Goal: Information Seeking & Learning: Check status

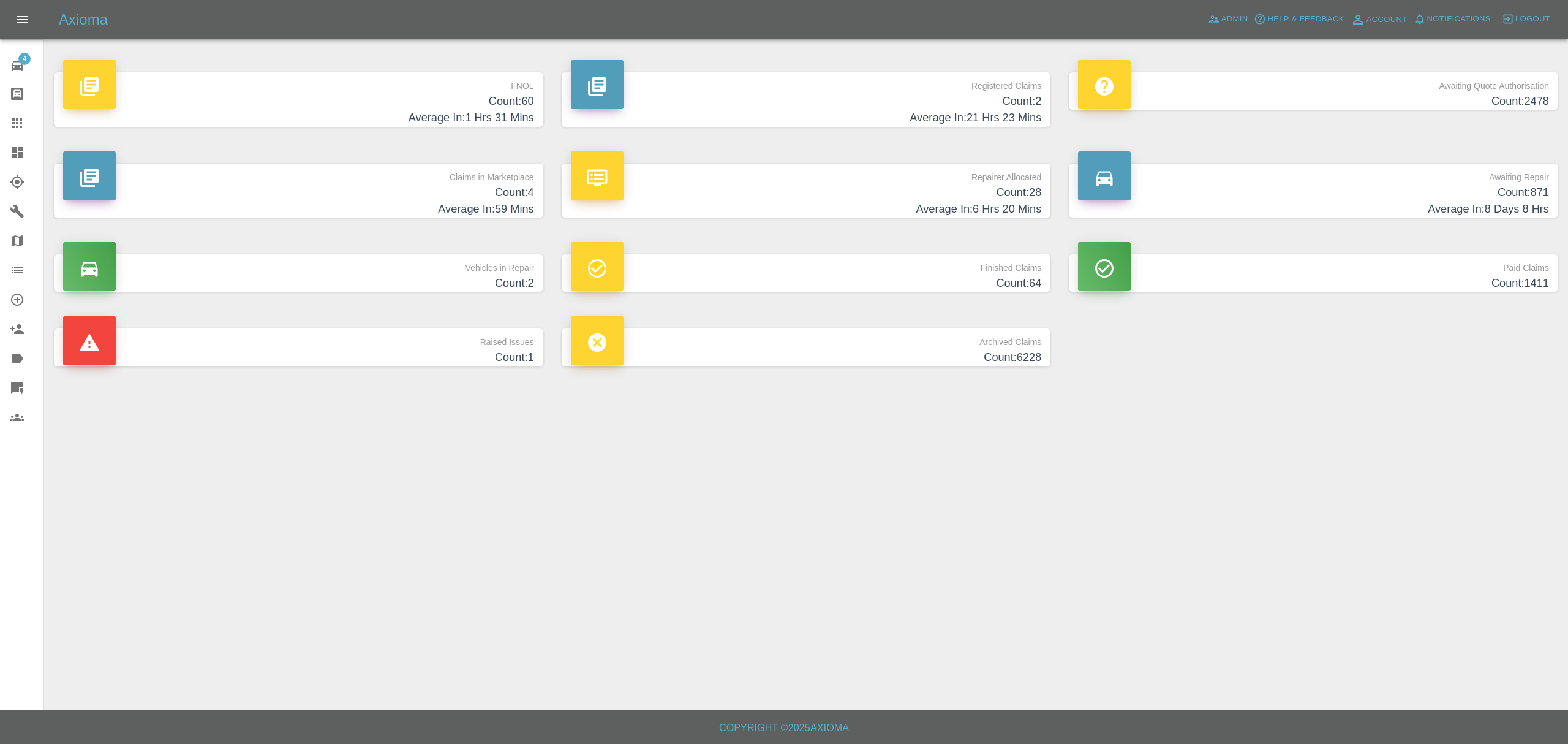
click at [425, 98] on h4 "Count: 60" at bounding box center [298, 102] width 471 height 16
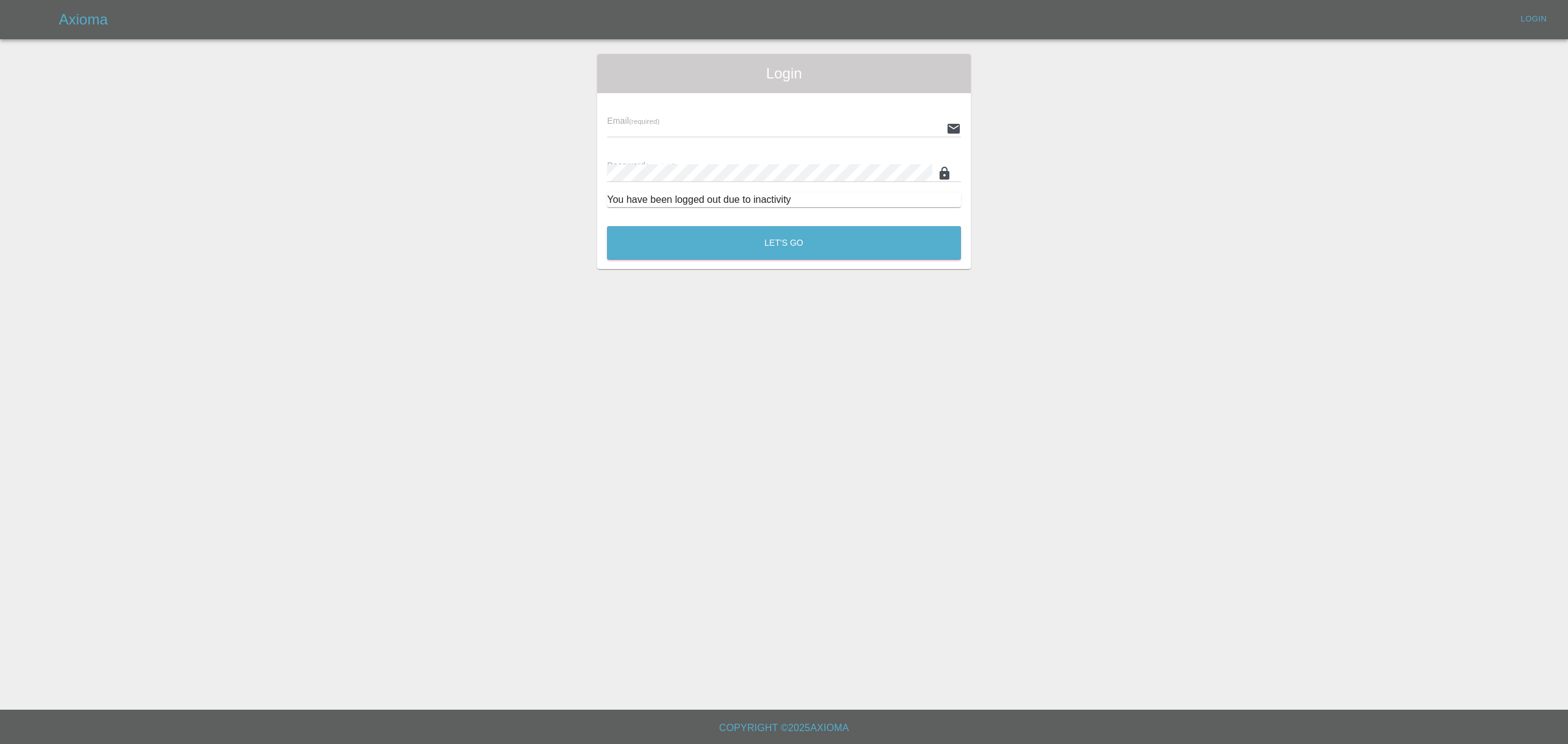
type input "stefano.sironi@axioma.co.uk"
click at [767, 270] on main "Login Email (required) stefano.sironi@axioma.co.uk Password (required) You have…" at bounding box center [784, 355] width 1568 height 710
click at [767, 246] on button "Let's Go" at bounding box center [784, 243] width 354 height 33
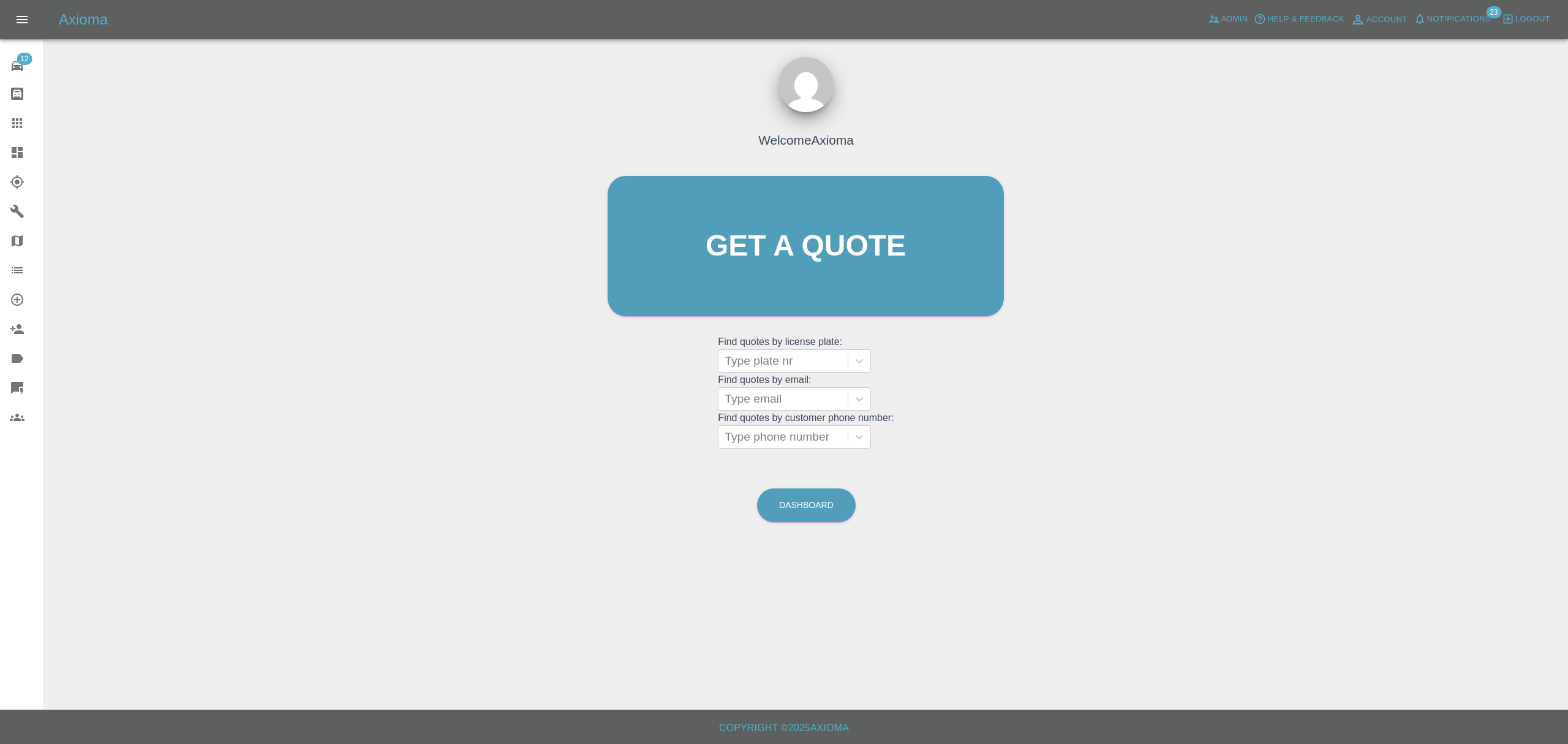
click at [27, 157] on div at bounding box center [27, 153] width 34 height 15
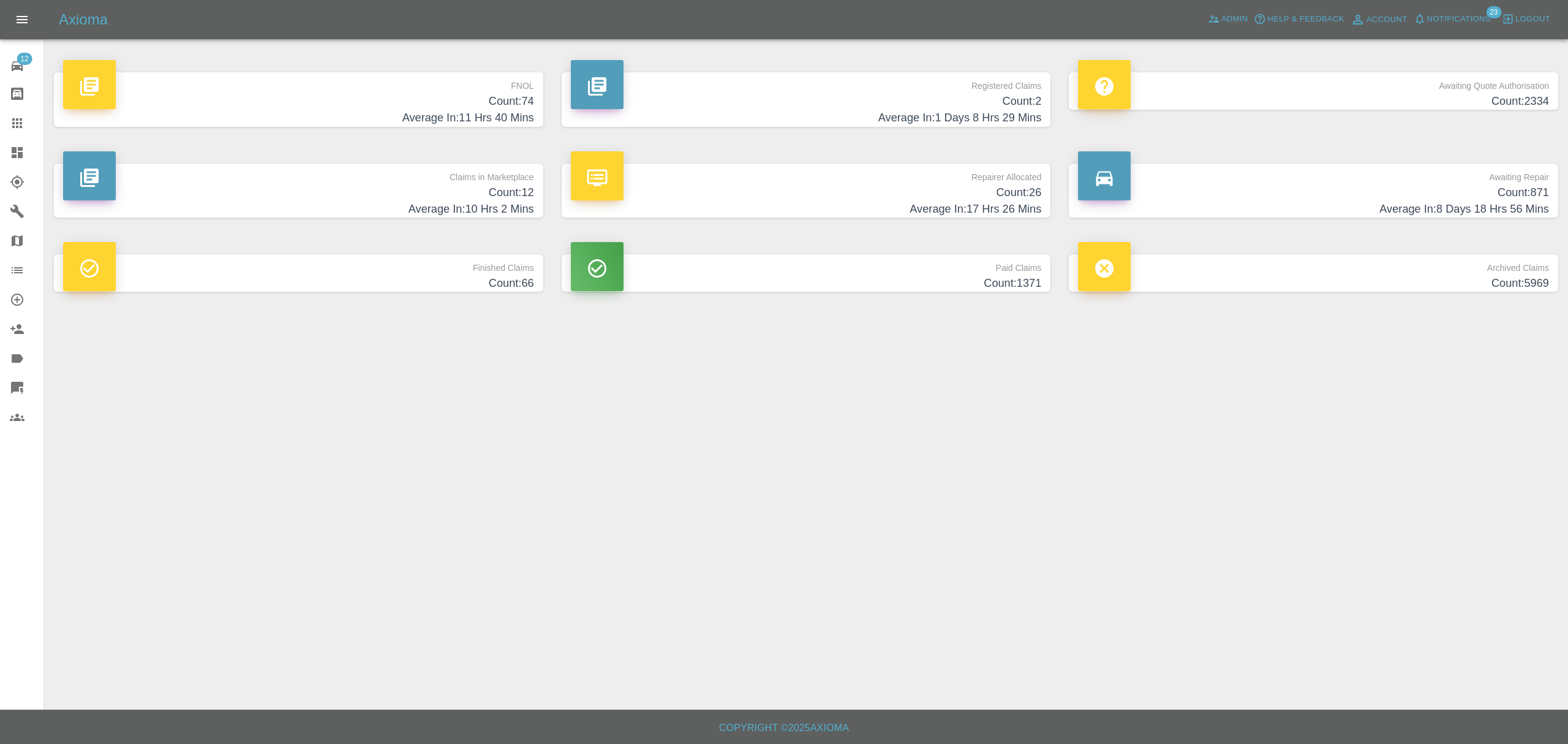
click at [425, 99] on h4 "Count: 74" at bounding box center [298, 102] width 471 height 16
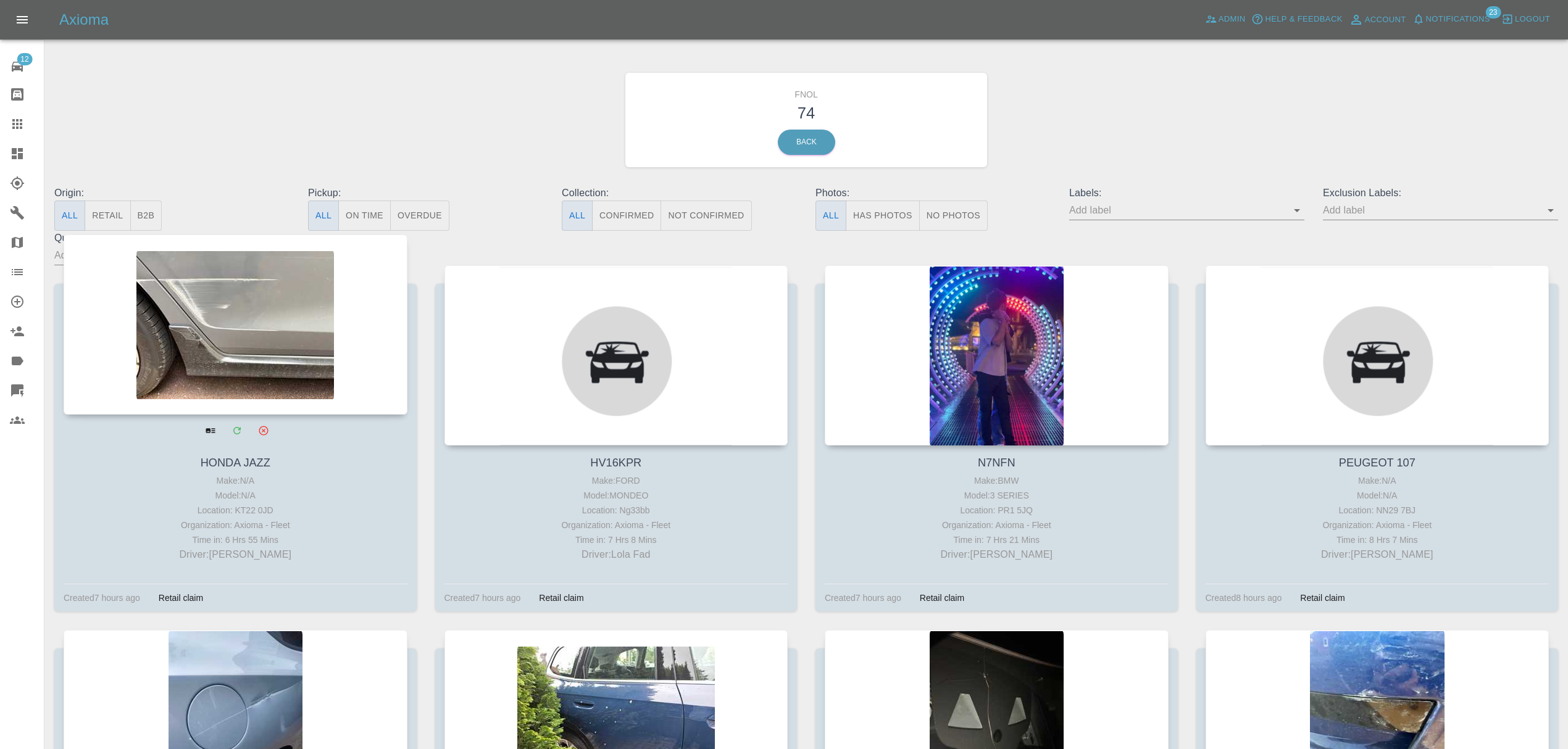
click at [314, 277] on div at bounding box center [235, 324] width 344 height 180
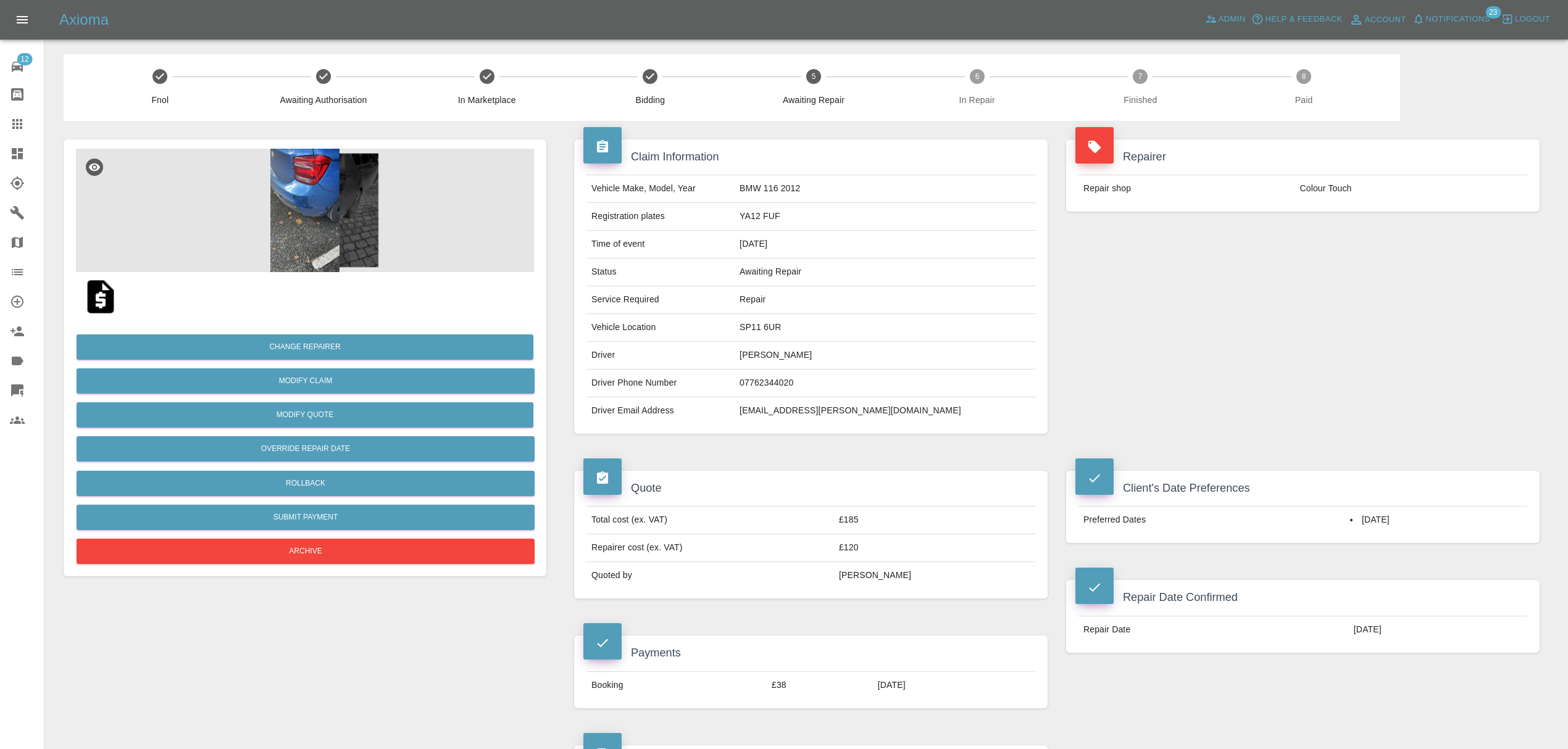
click at [105, 289] on img at bounding box center [100, 296] width 40 height 40
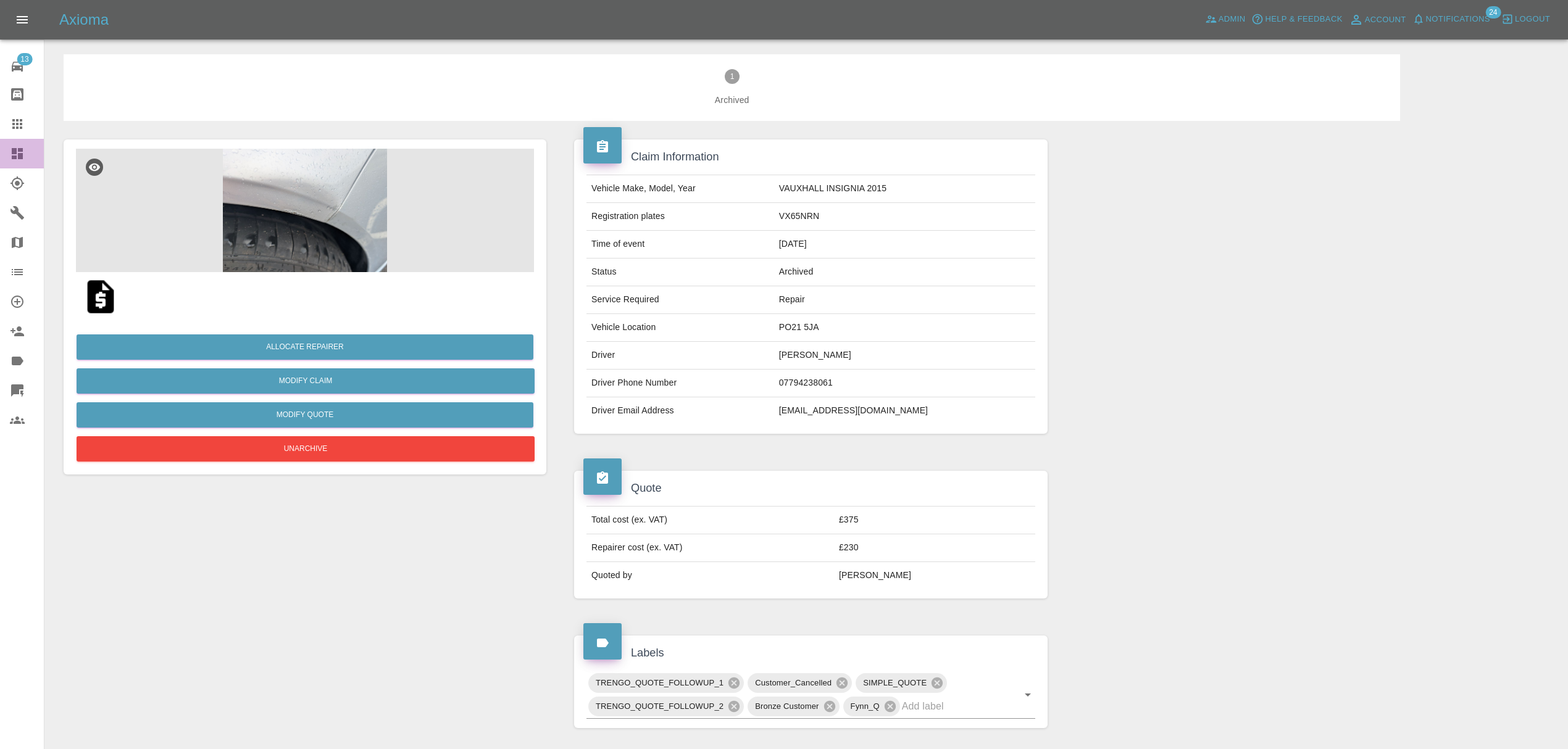
click at [16, 158] on icon at bounding box center [17, 153] width 11 height 11
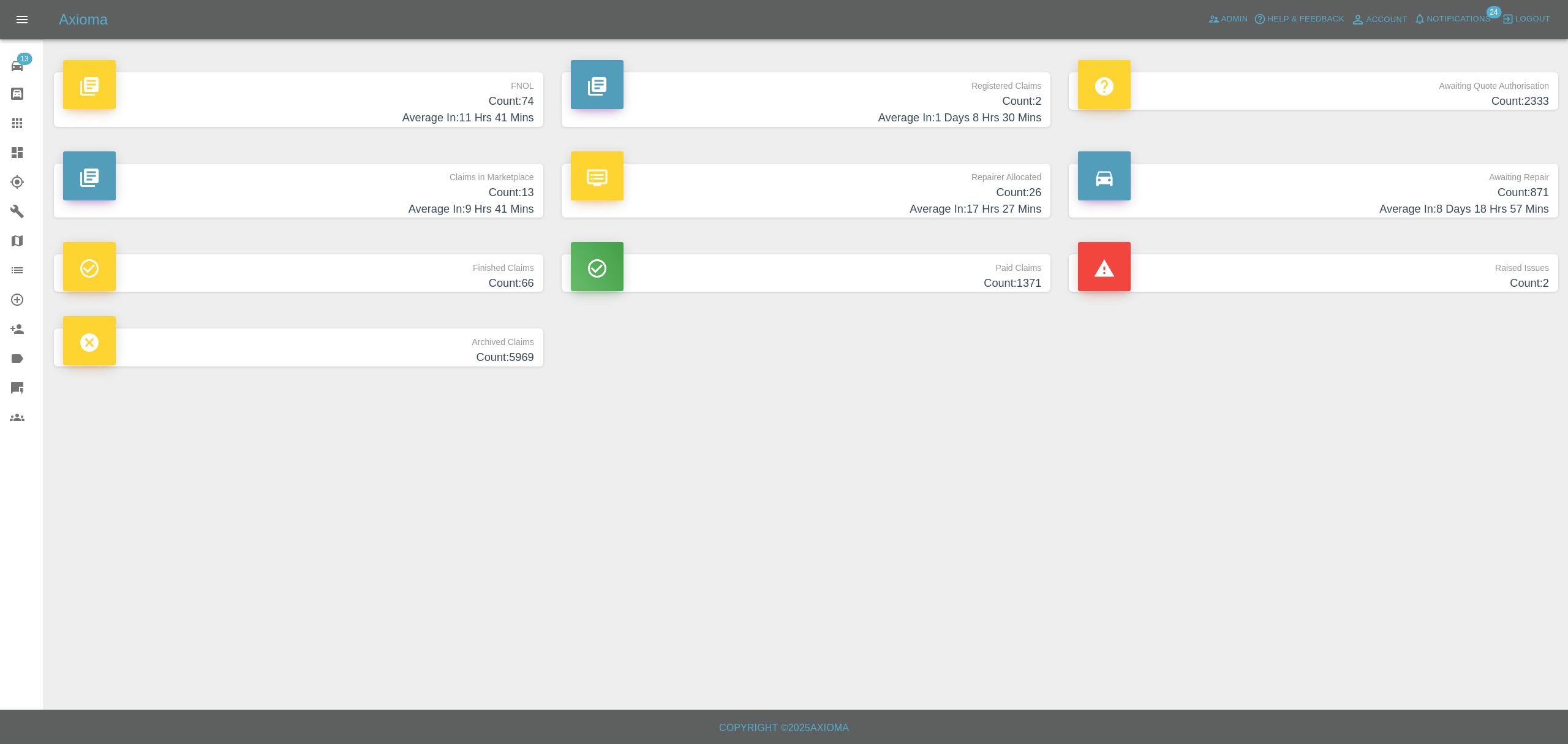
click at [453, 101] on h4 "Count: 74" at bounding box center [298, 102] width 471 height 16
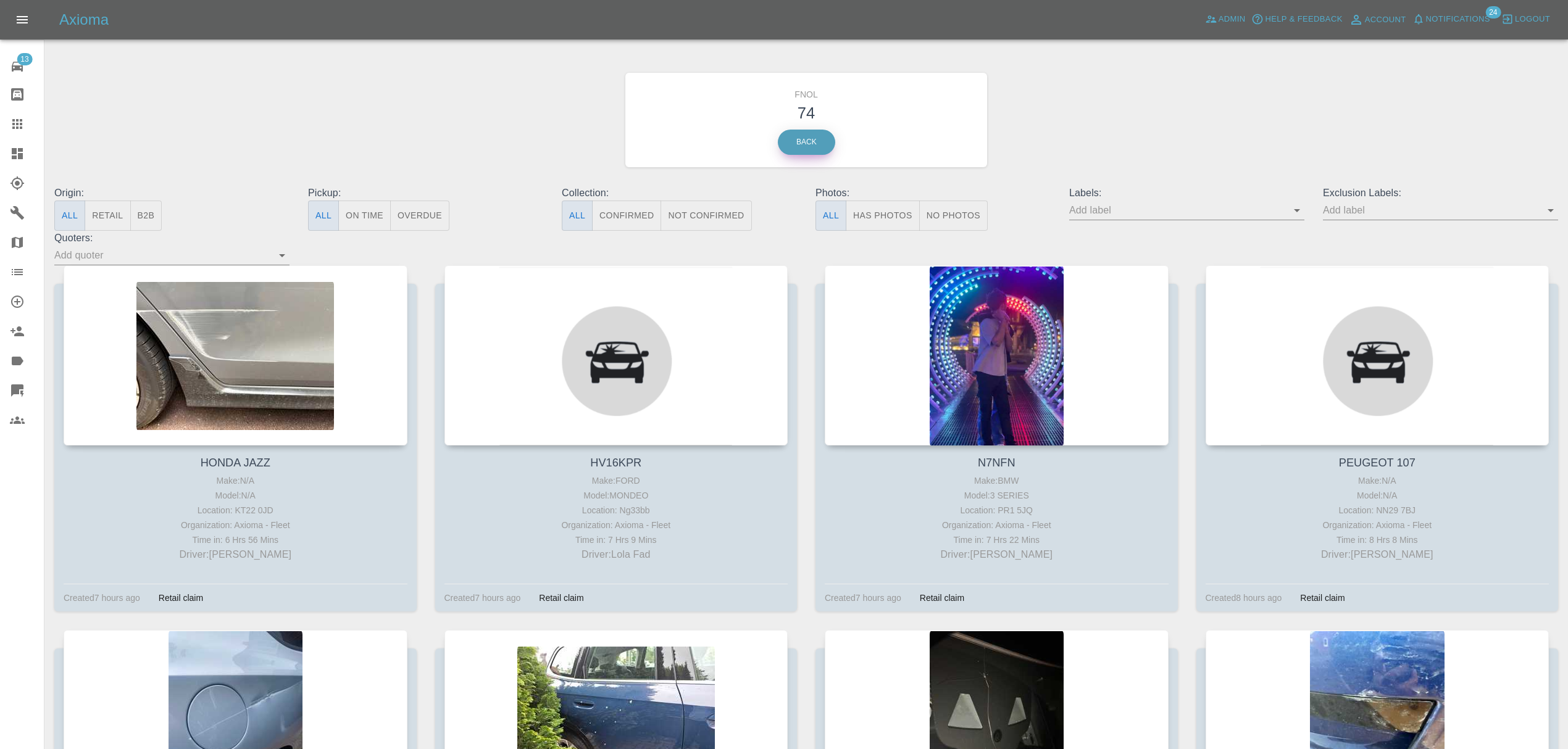
click at [811, 140] on link "Back" at bounding box center [806, 143] width 58 height 25
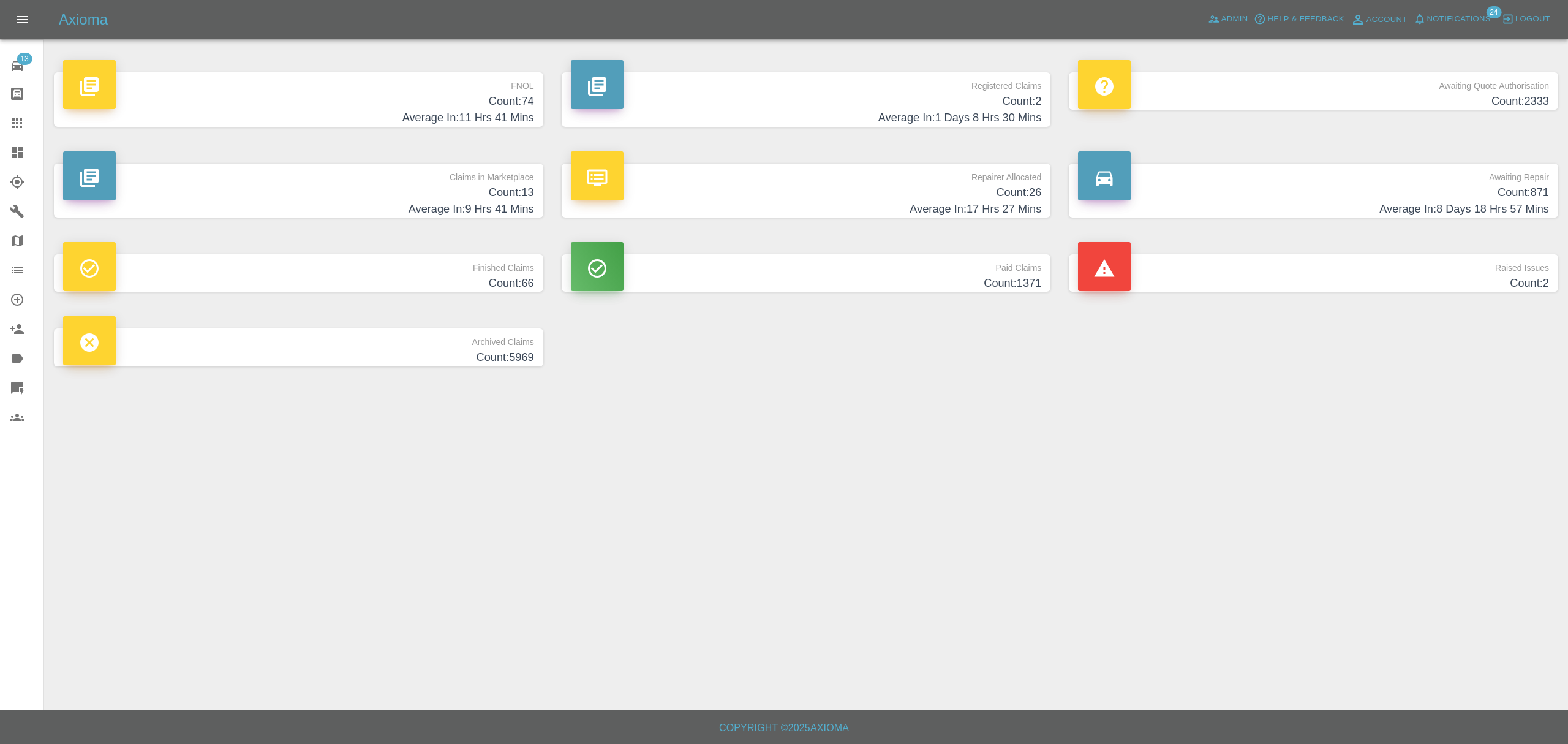
click at [443, 110] on h4 "Average In: 11 Hrs 41 Mins" at bounding box center [298, 118] width 471 height 16
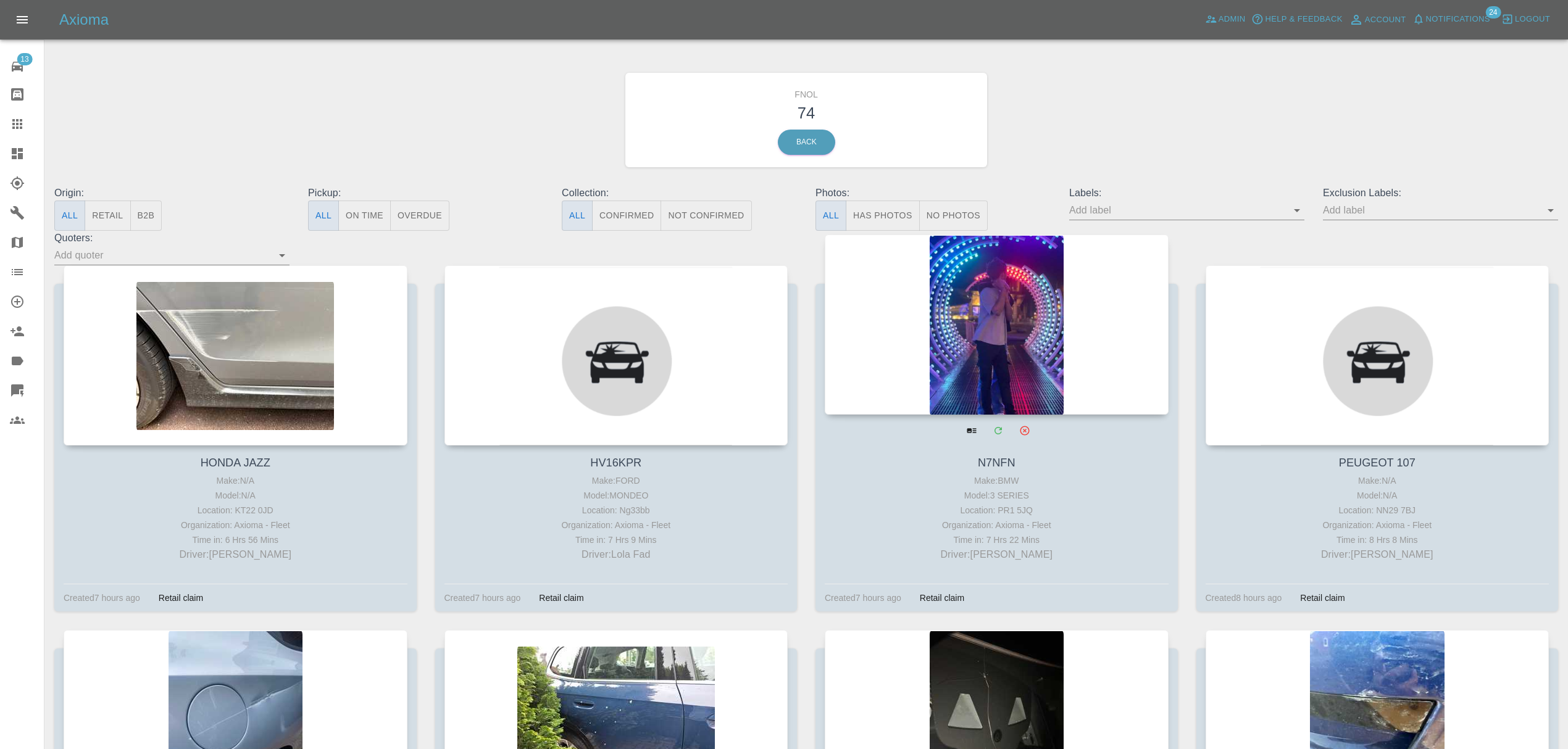
click at [991, 344] on div at bounding box center [997, 324] width 344 height 180
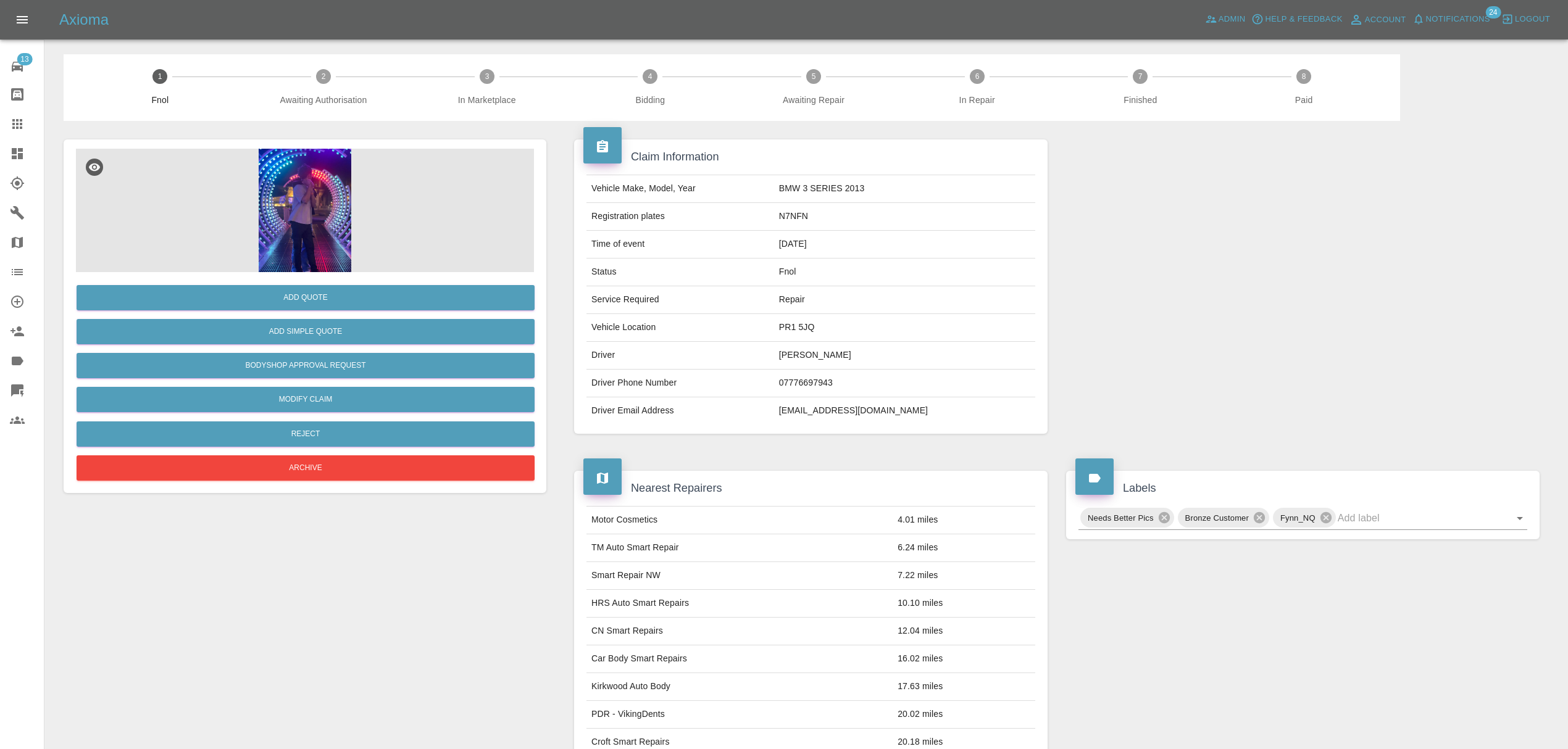
click at [263, 173] on img at bounding box center [305, 210] width 458 height 123
click at [6, 144] on link "Dashboard" at bounding box center [22, 154] width 44 height 30
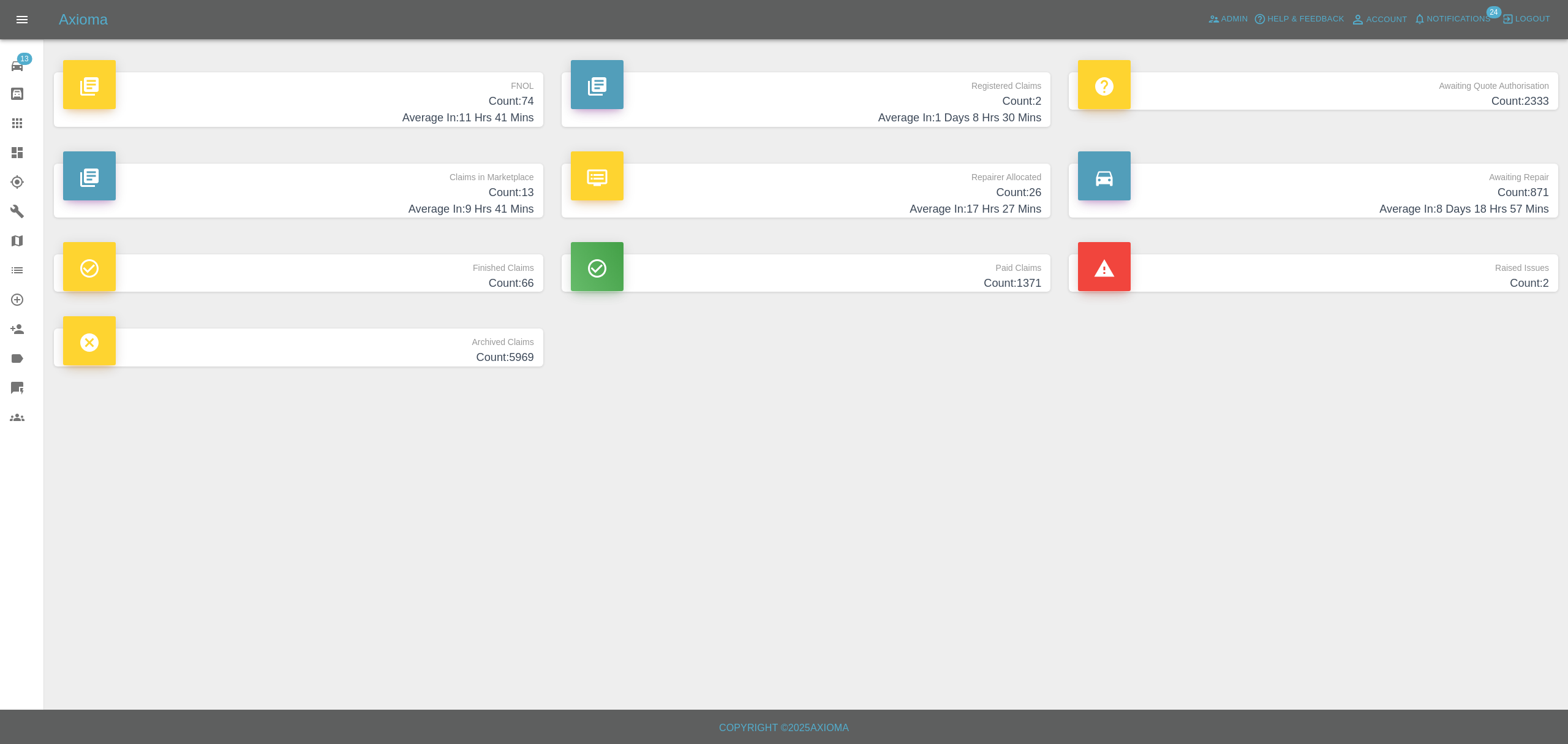
click at [418, 188] on h4 "Count: 13" at bounding box center [298, 193] width 471 height 16
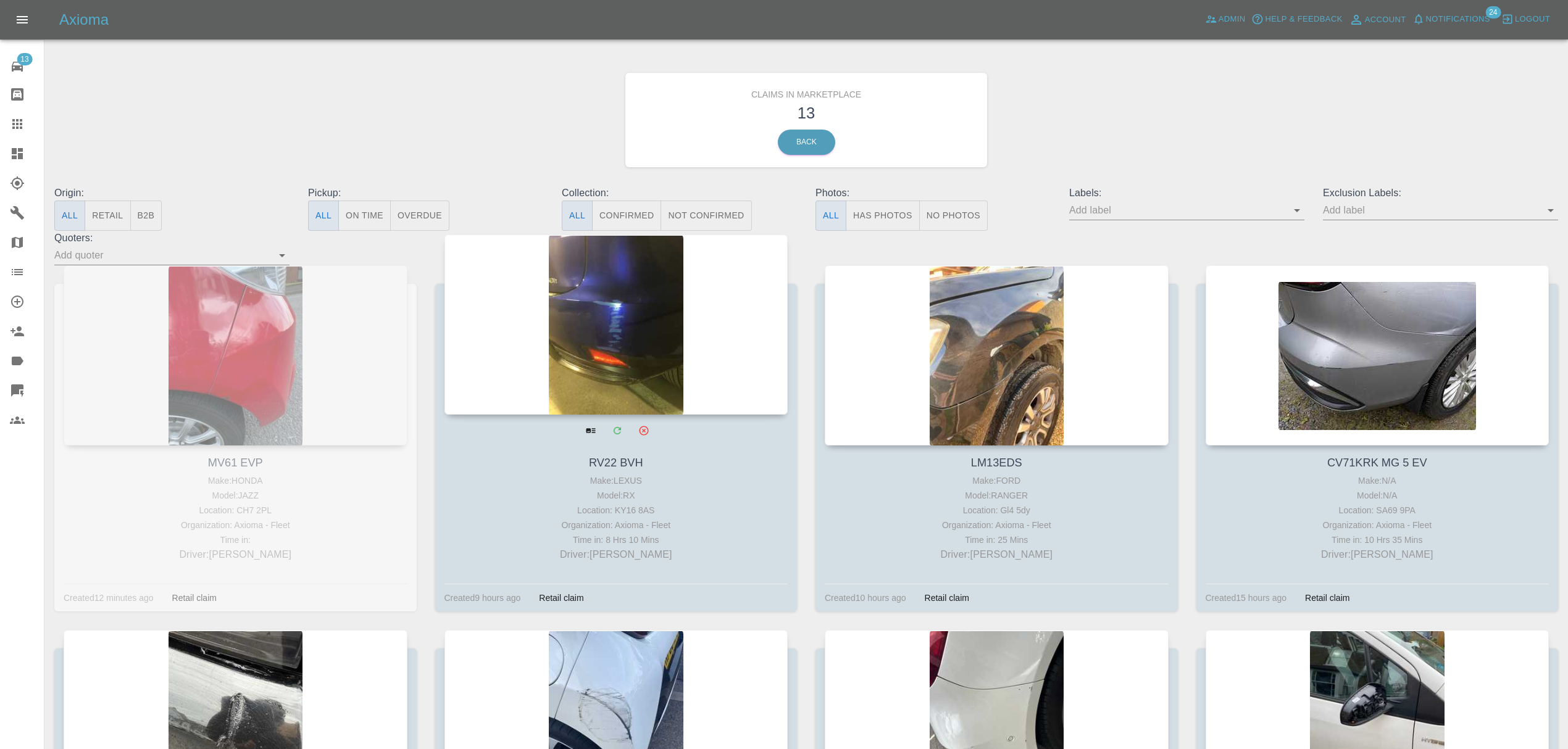
click at [687, 316] on div at bounding box center [616, 324] width 344 height 180
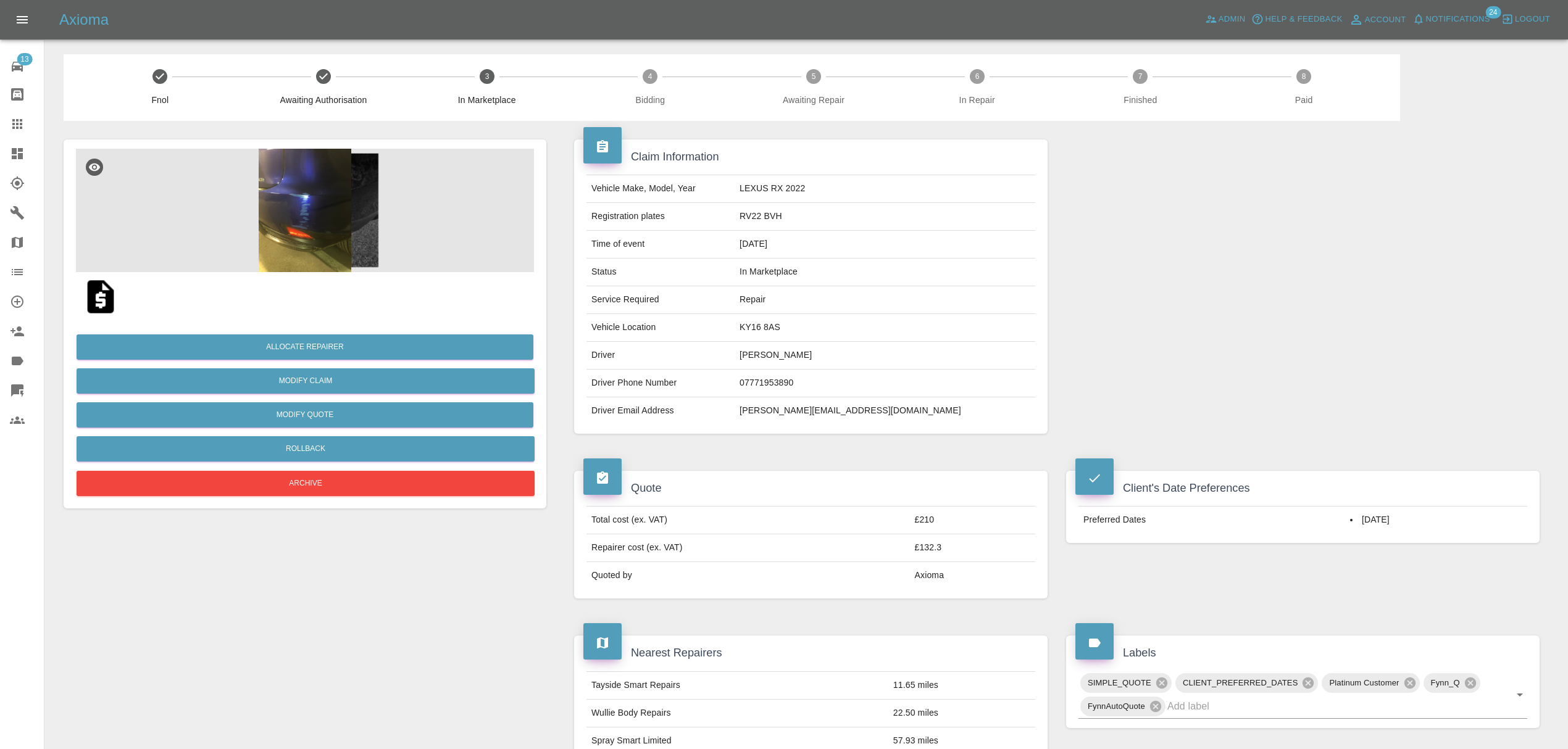
click at [294, 211] on img at bounding box center [305, 210] width 458 height 123
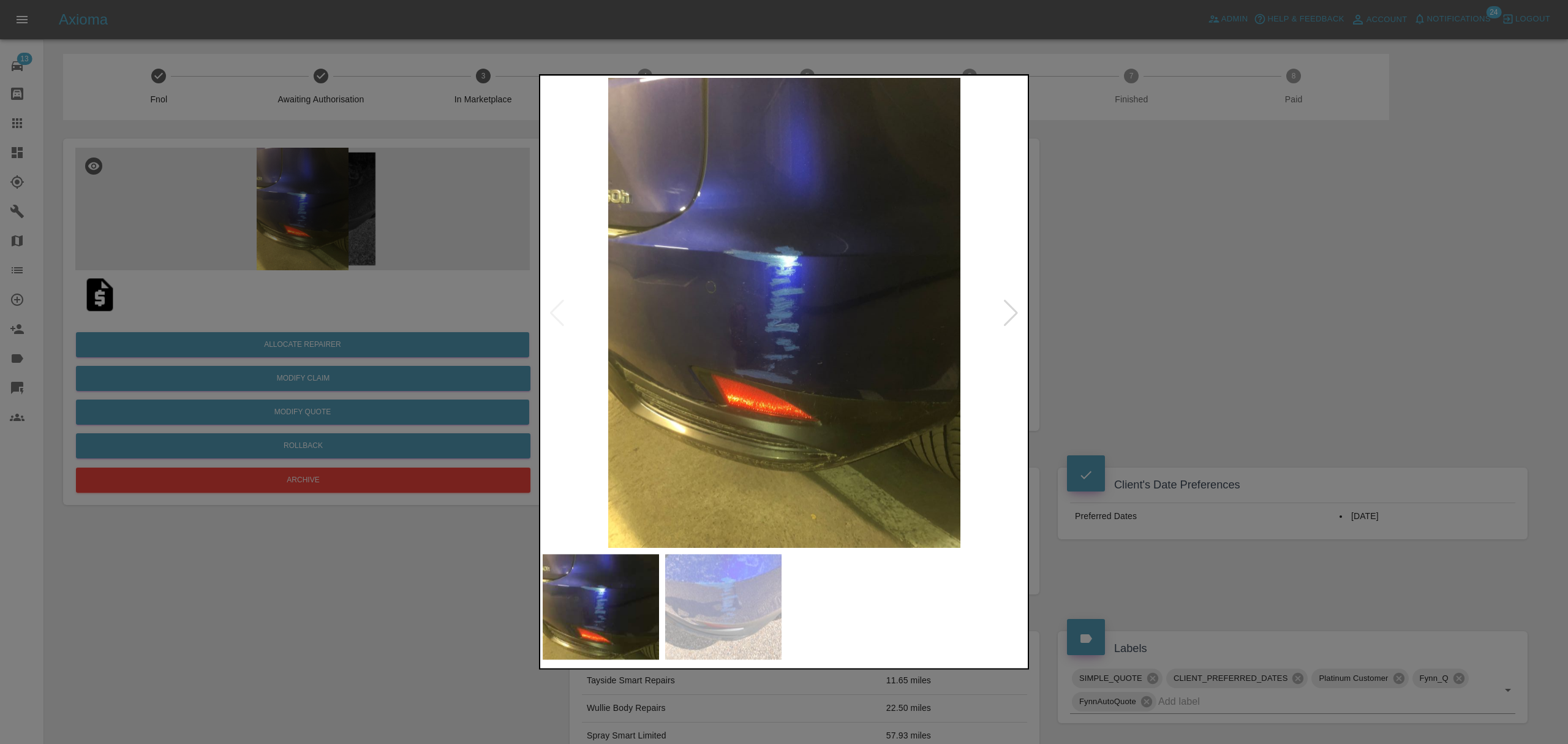
click at [1005, 306] on div at bounding box center [1011, 313] width 16 height 27
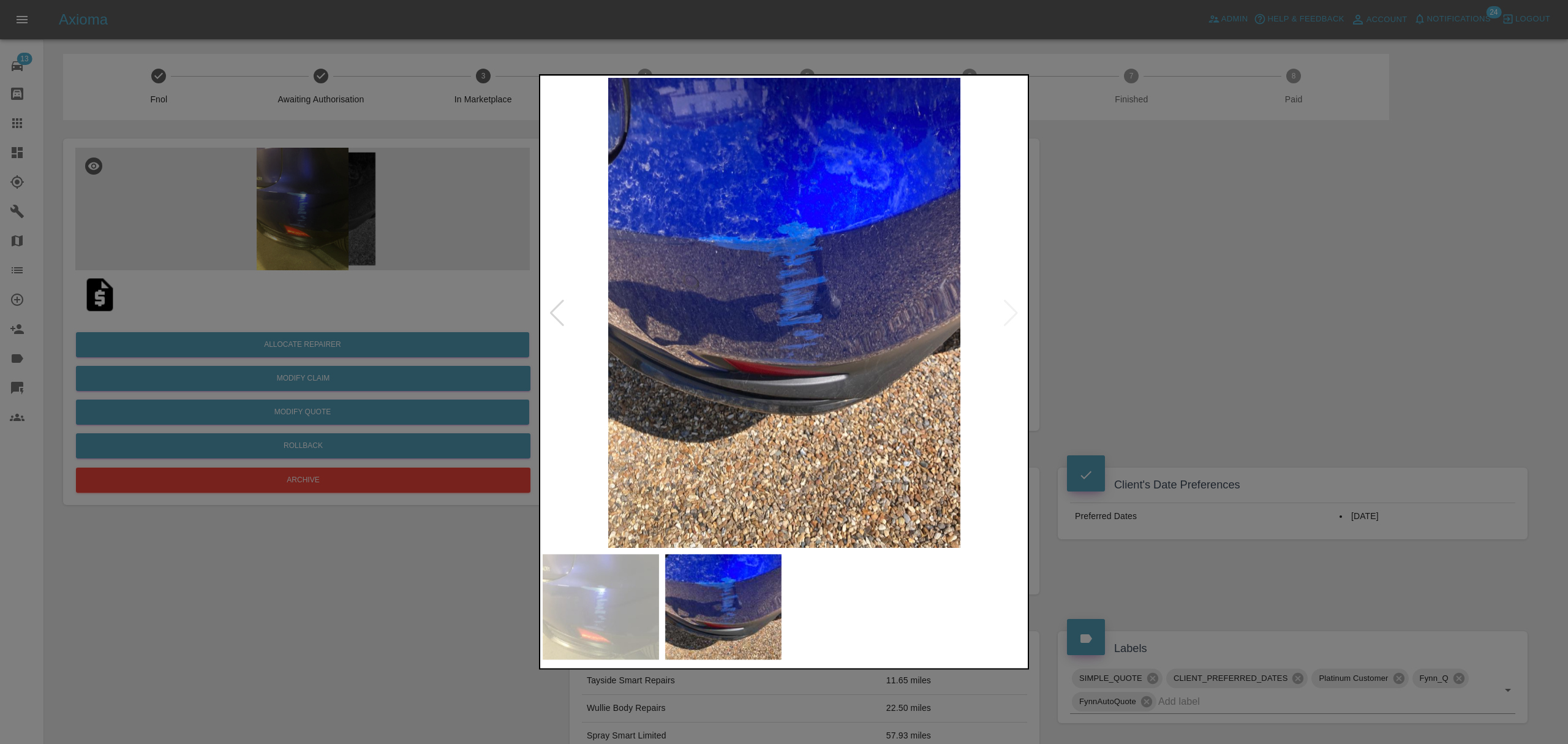
click at [559, 312] on div at bounding box center [557, 313] width 16 height 27
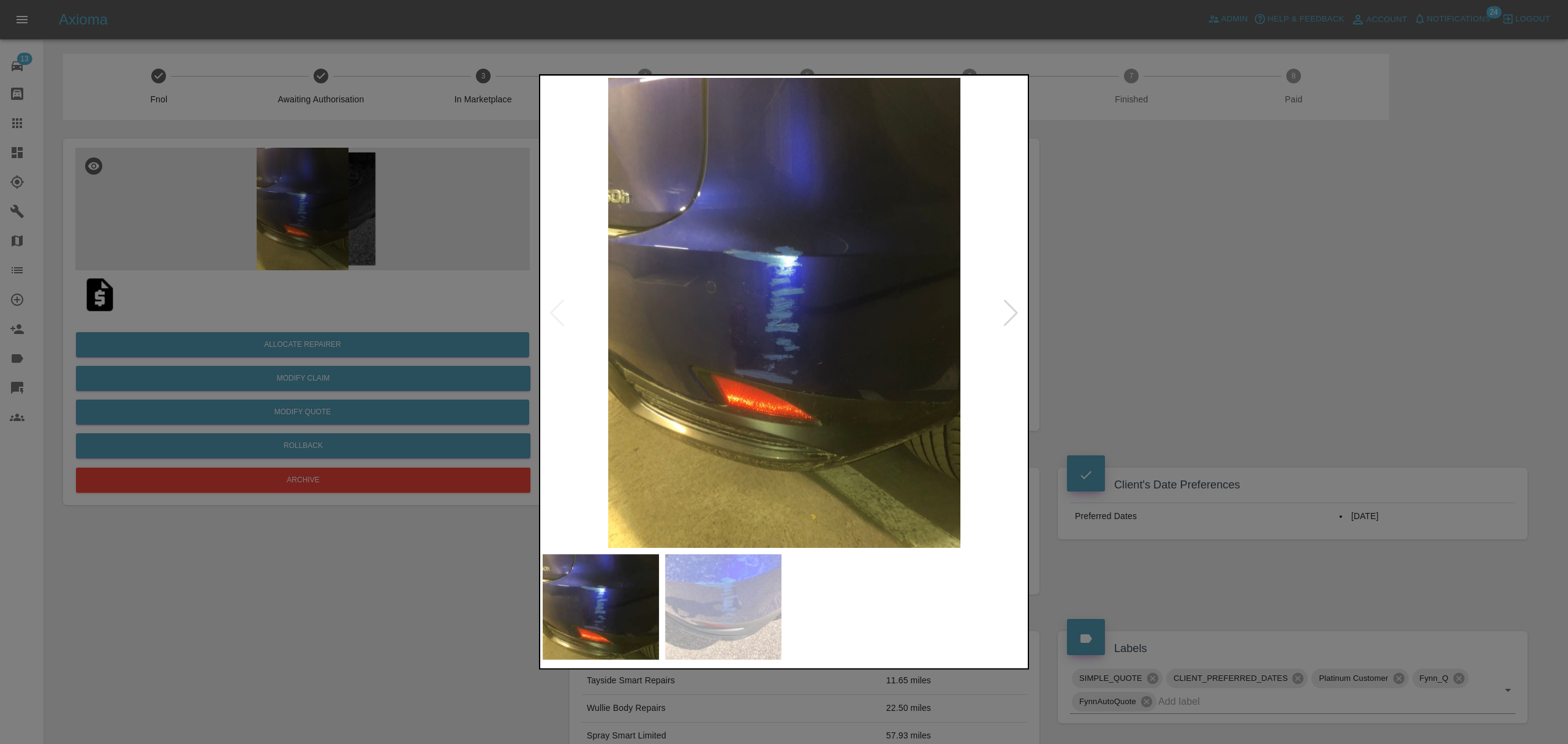
click at [1016, 314] on div at bounding box center [1011, 313] width 16 height 27
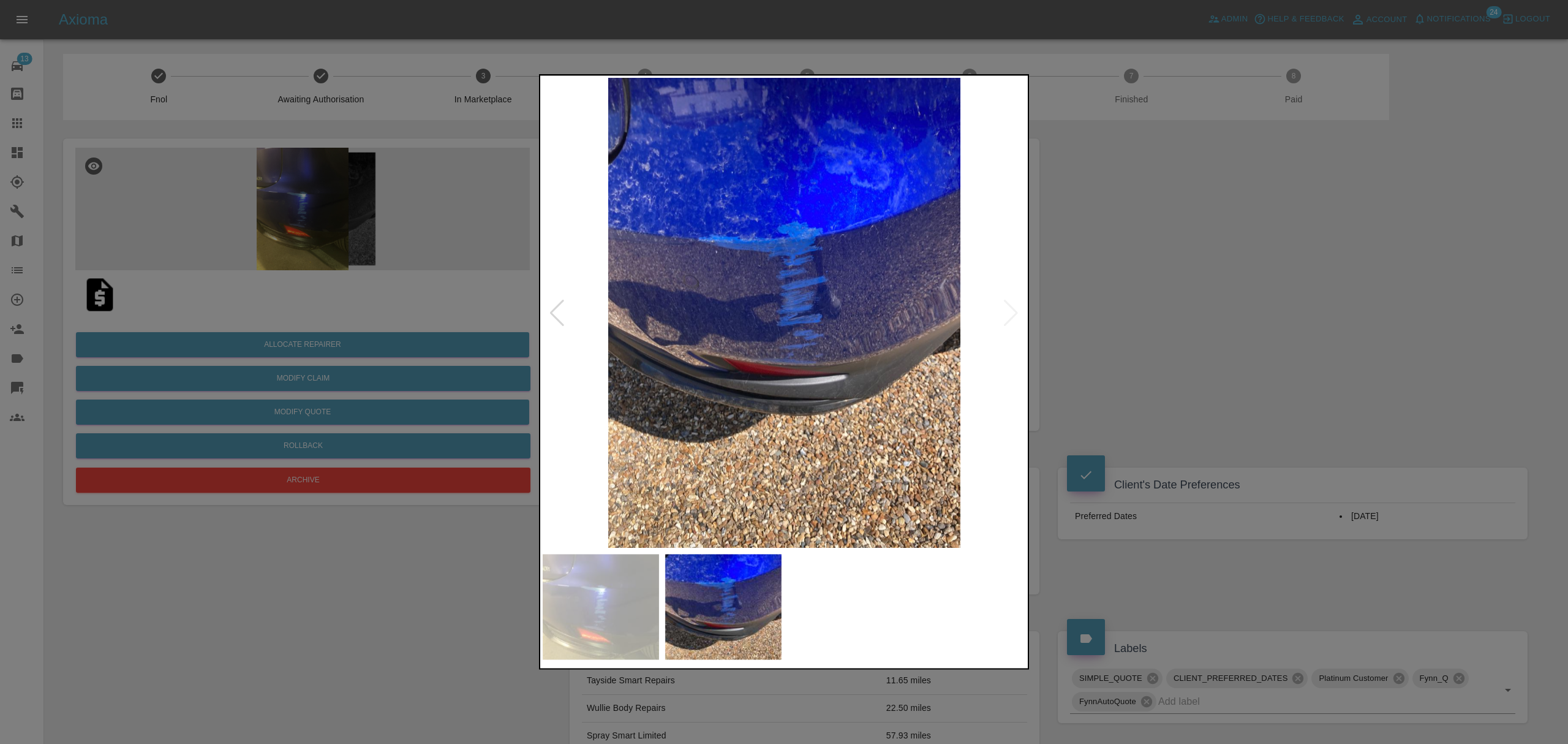
click at [1140, 293] on div at bounding box center [784, 372] width 1568 height 744
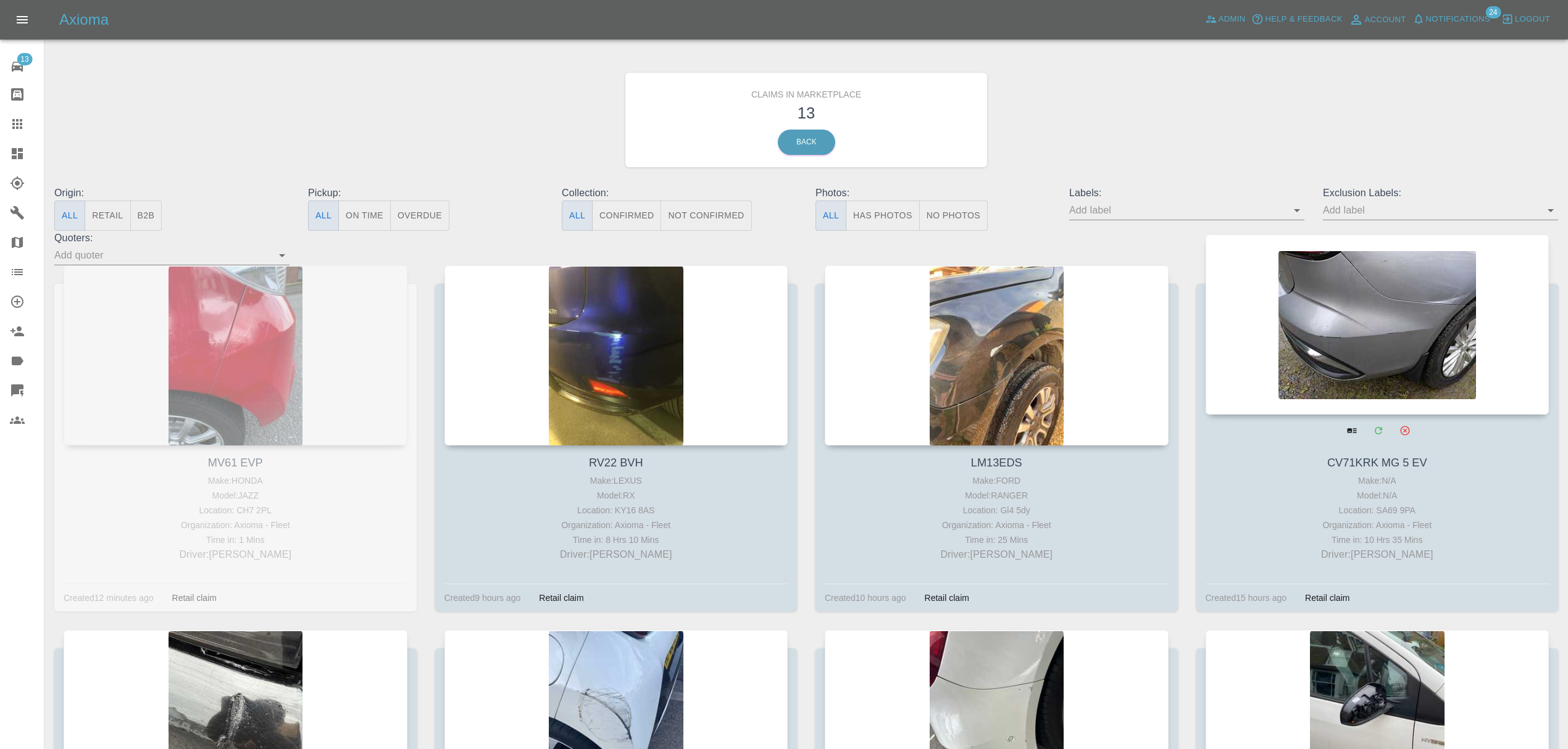
click at [1490, 369] on div at bounding box center [1378, 324] width 344 height 180
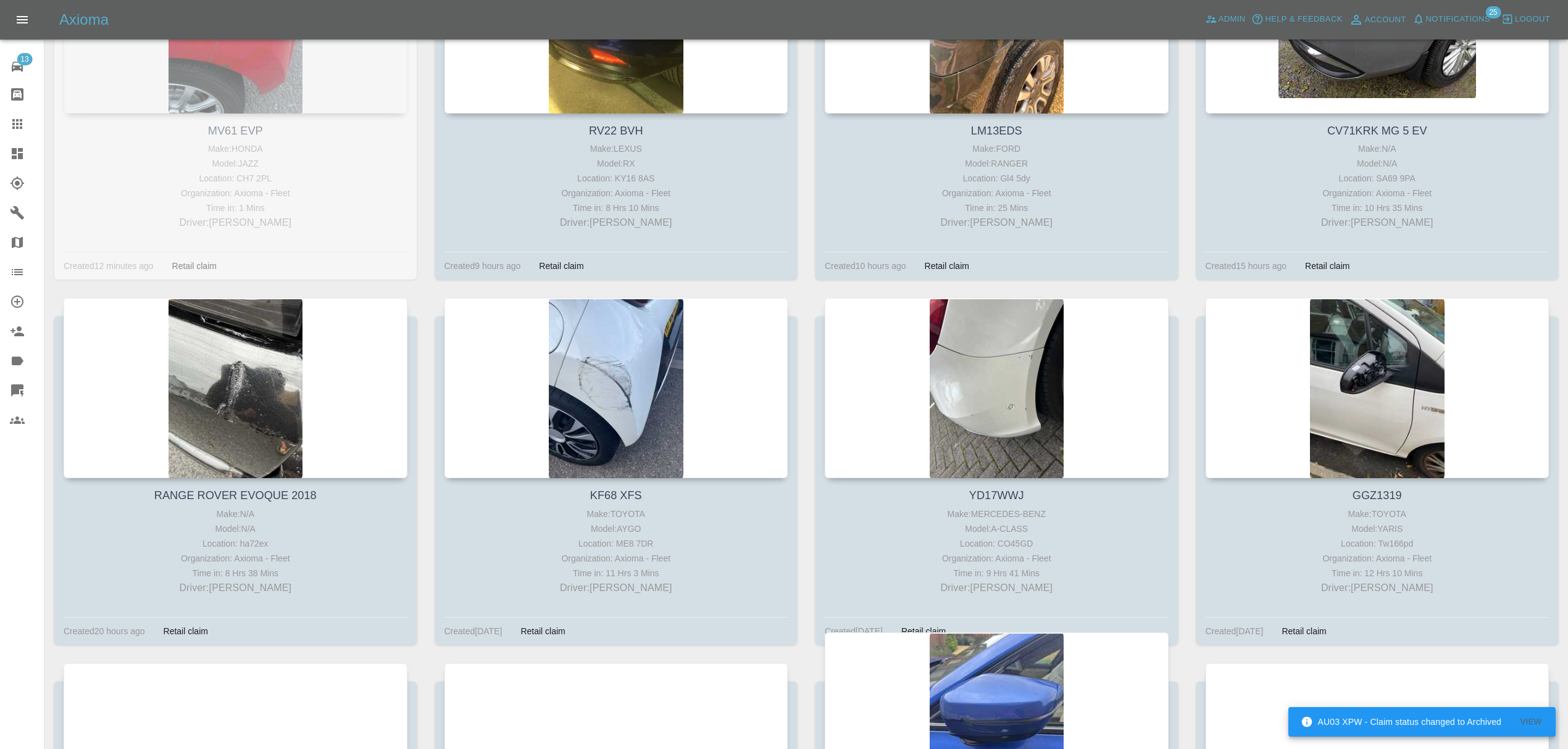
scroll to position [332, 0]
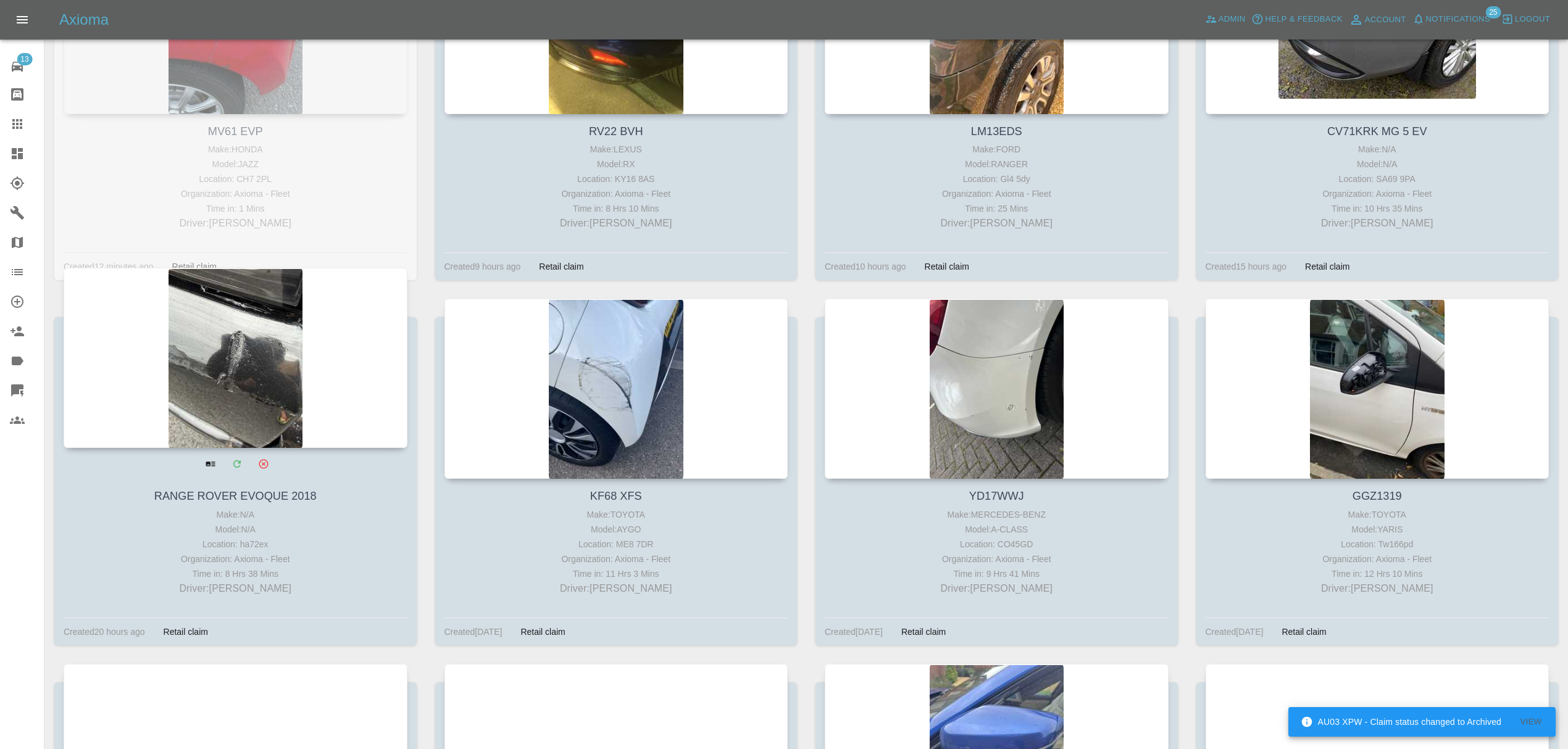
click at [193, 388] on div at bounding box center [235, 358] width 344 height 180
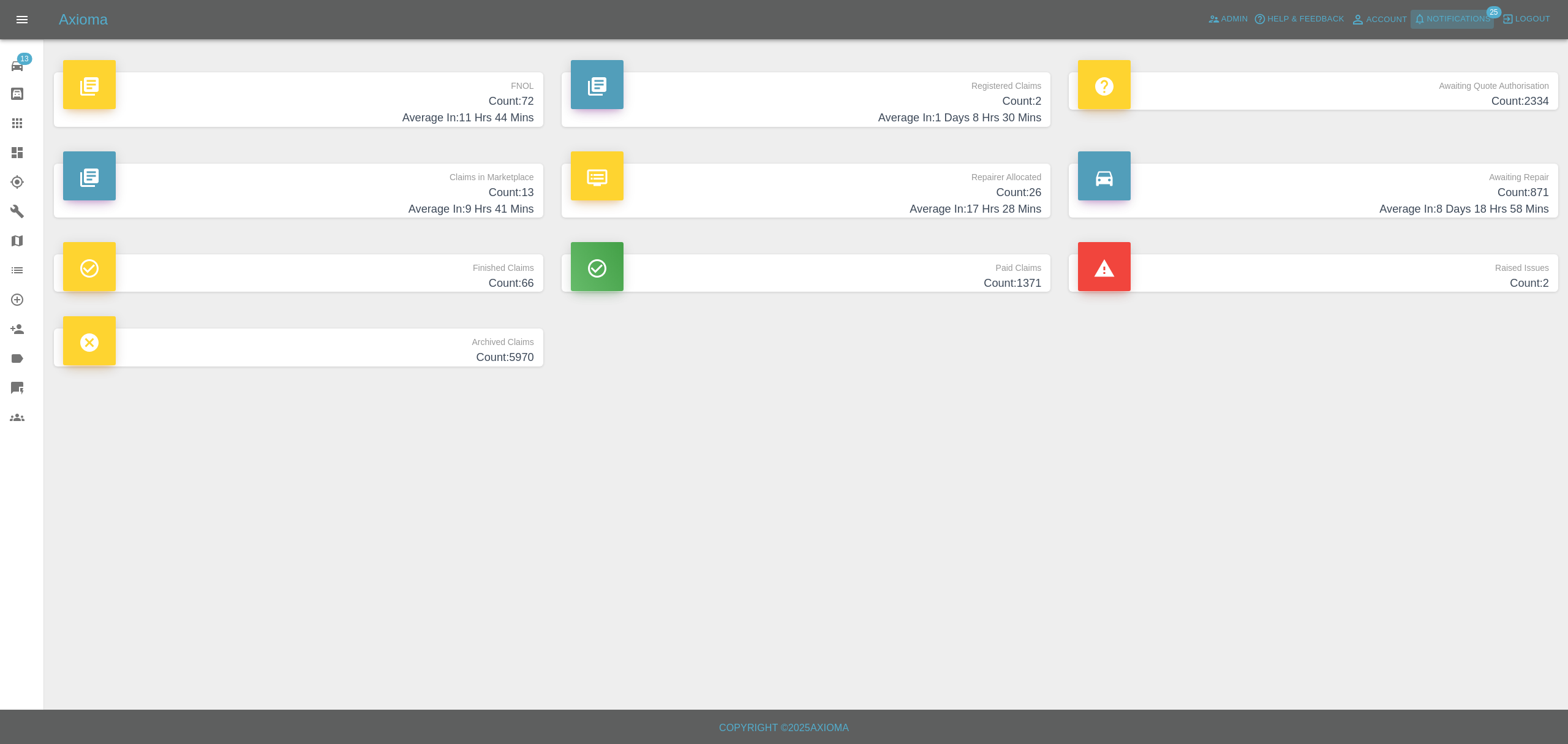
click at [1437, 23] on span "Notifications" at bounding box center [1459, 19] width 64 height 14
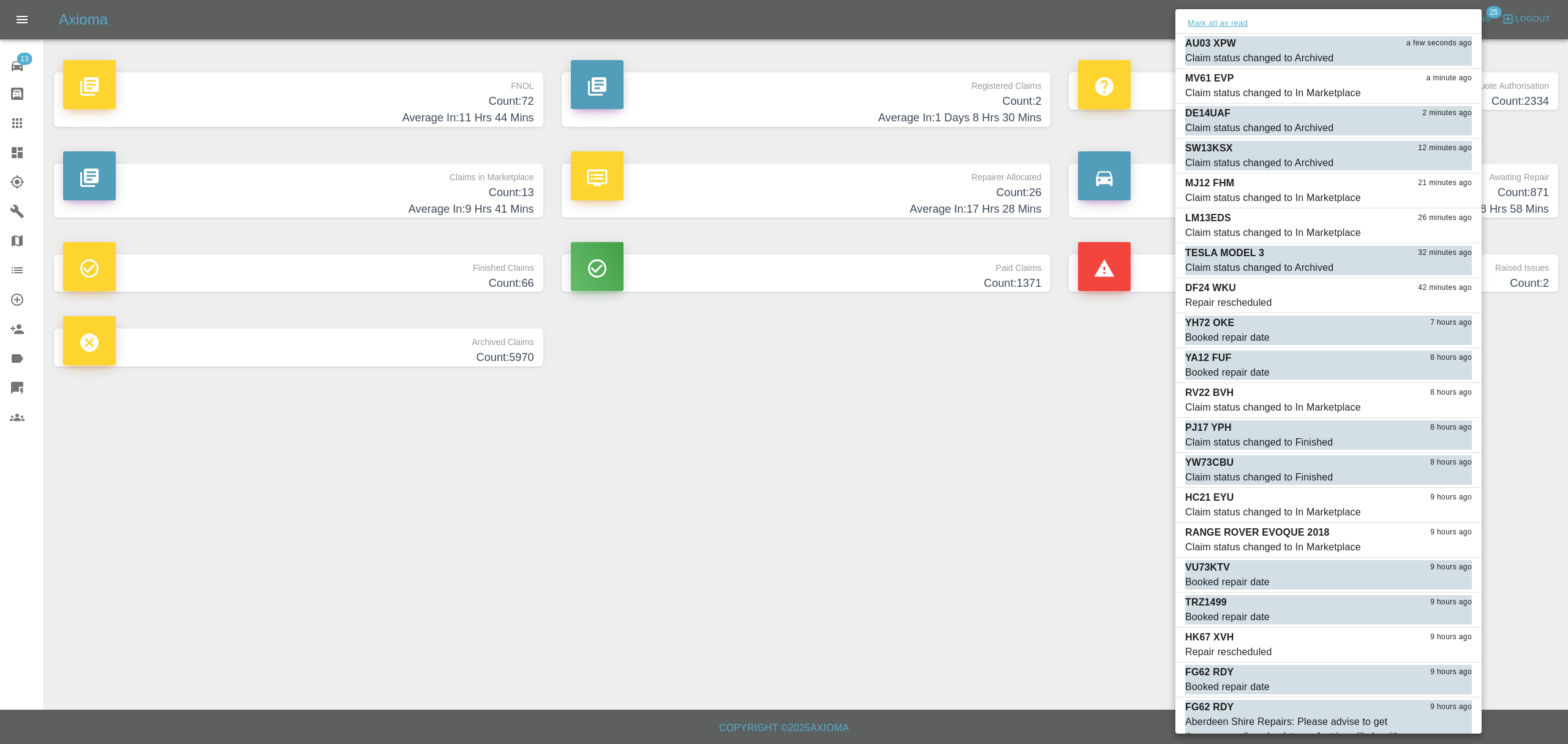
click at [1215, 30] on button "Mark all as read" at bounding box center [1218, 23] width 65 height 14
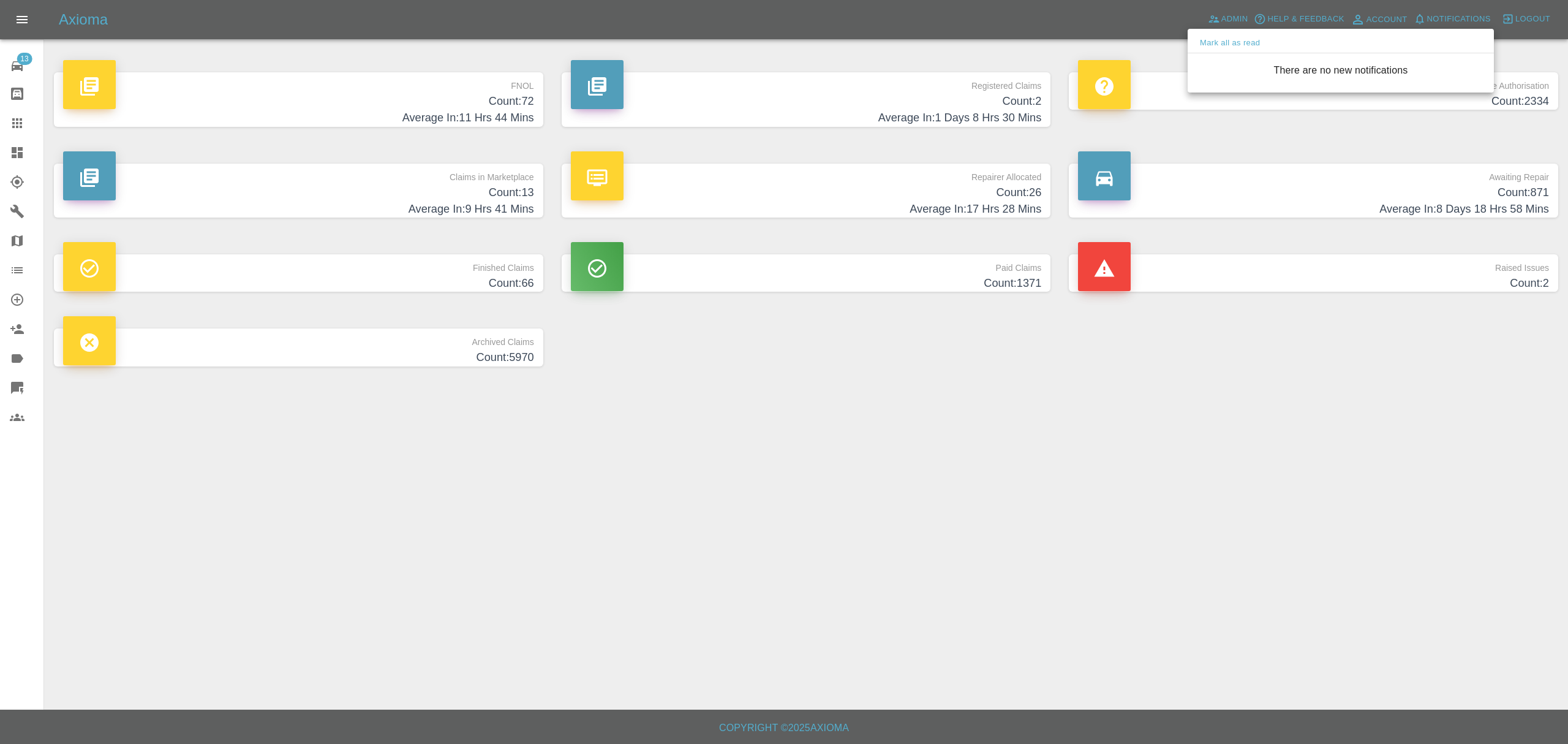
click at [999, 500] on div at bounding box center [784, 372] width 1568 height 744
